Goal: Find specific page/section

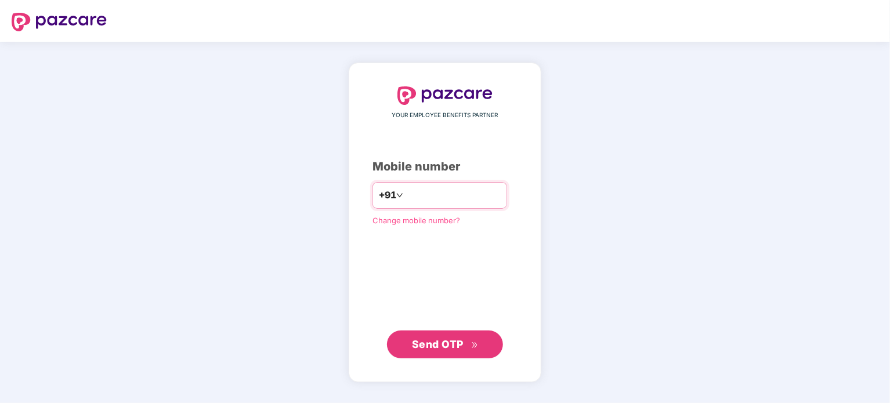
type input "**********"
click at [449, 349] on span "Send OTP" at bounding box center [438, 344] width 52 height 12
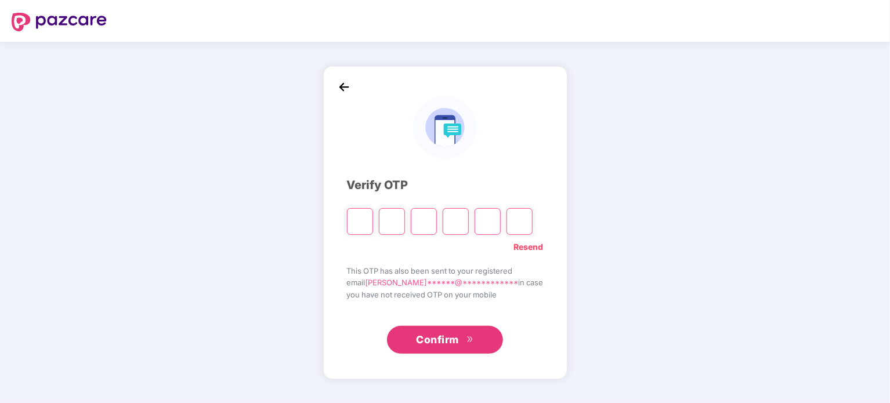
type input "*"
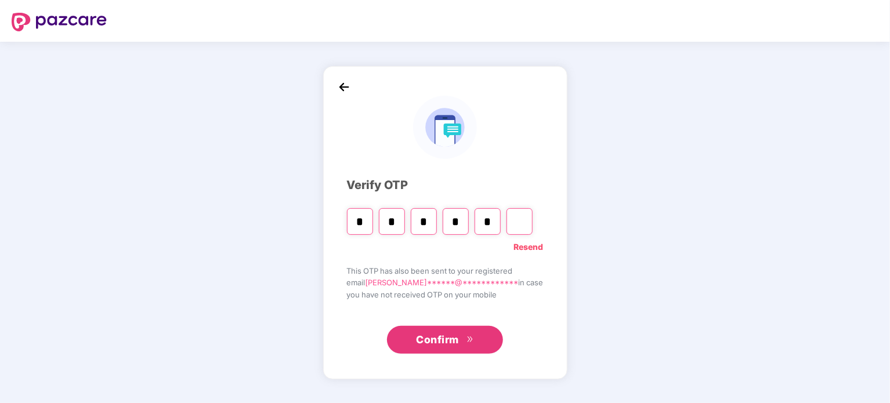
type input "*"
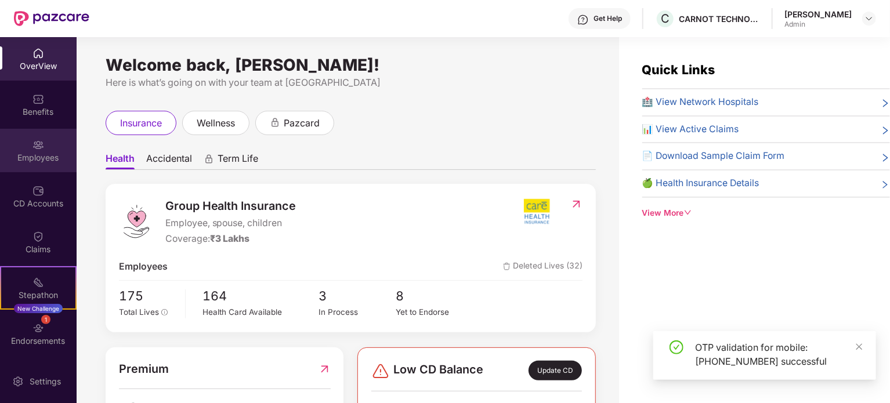
click at [28, 142] on div "Employees" at bounding box center [38, 151] width 77 height 44
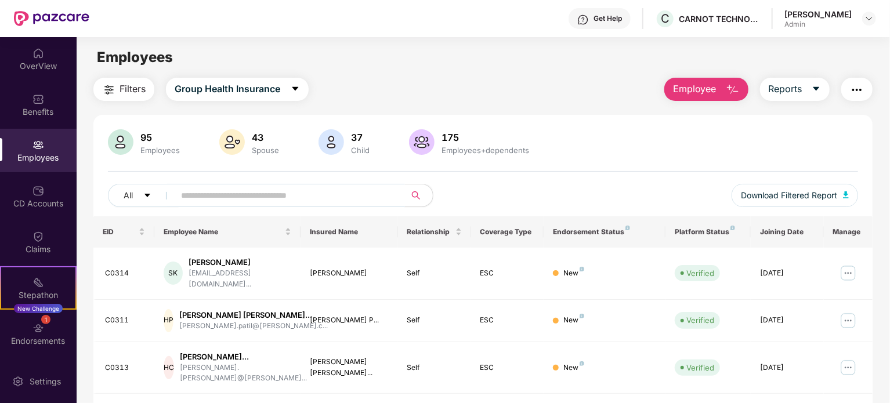
click at [236, 203] on input "text" at bounding box center [285, 195] width 208 height 17
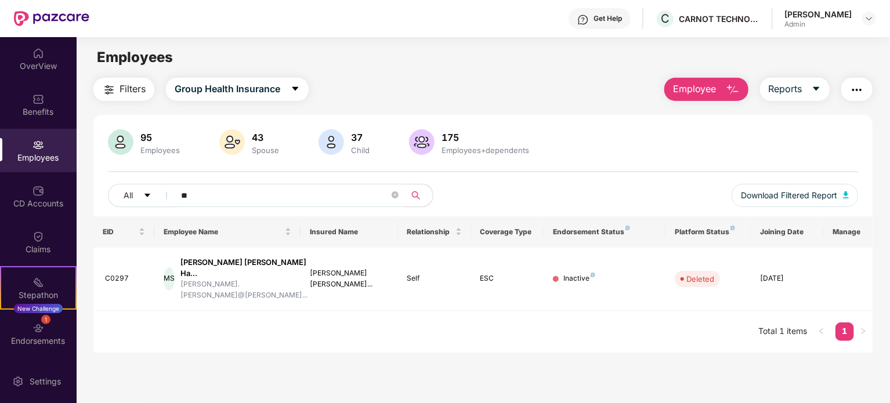
type input "*"
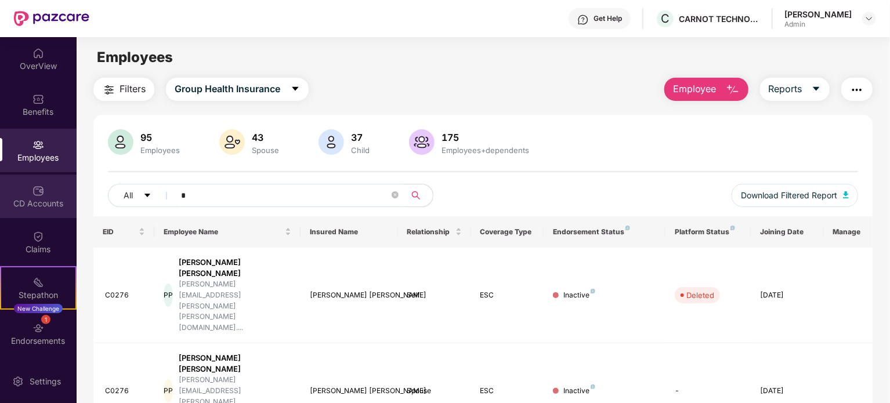
drag, startPoint x: 223, startPoint y: 193, endPoint x: 70, endPoint y: 194, distance: 153.1
click at [67, 195] on div "OverView Benefits Employees CD Accounts Claims Stepathon New Challenge 1 Endors…" at bounding box center [445, 220] width 890 height 366
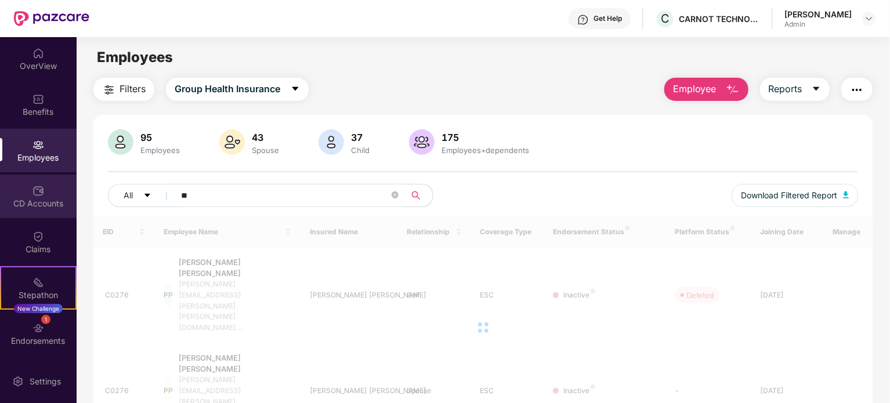
type input "*"
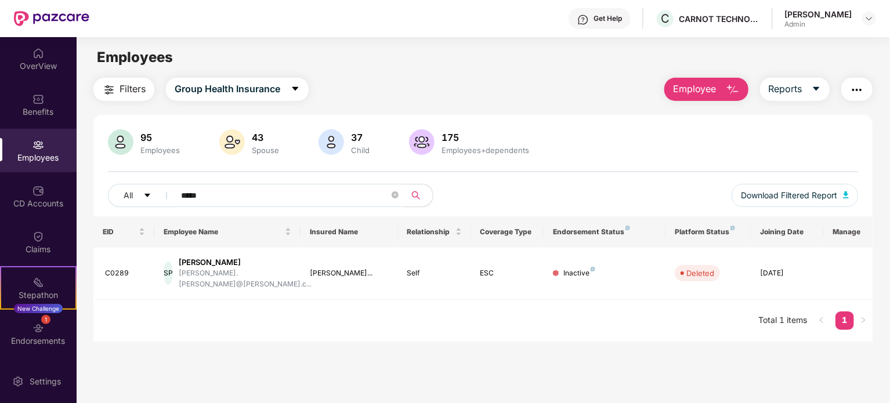
type input "*****"
